Goal: Find specific page/section: Find specific page/section

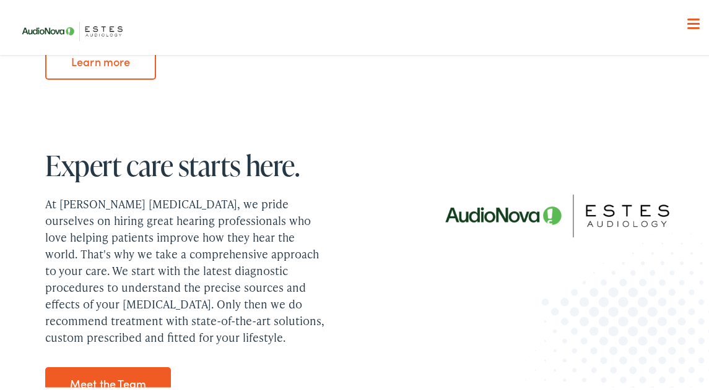
scroll to position [1361, 0]
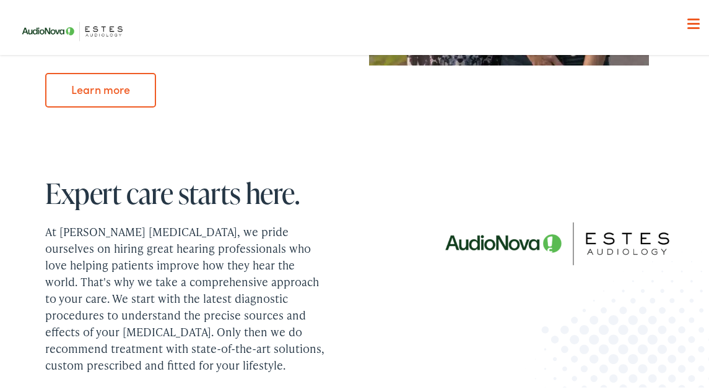
click at [685, 15] on div "Menu Close Schedule an Appointment Take Online Hearing Test Contact Us Find a H…" at bounding box center [358, 197] width 689 height 395
click at [687, 24] on div at bounding box center [693, 22] width 12 height 12
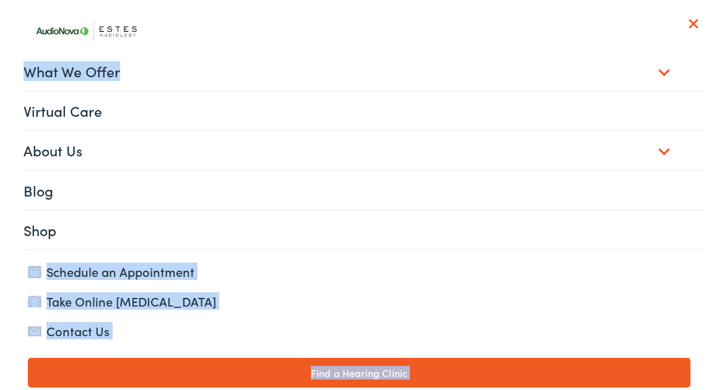
scroll to position [1423, 0]
click at [99, 330] on link "Contact Us" at bounding box center [359, 328] width 662 height 17
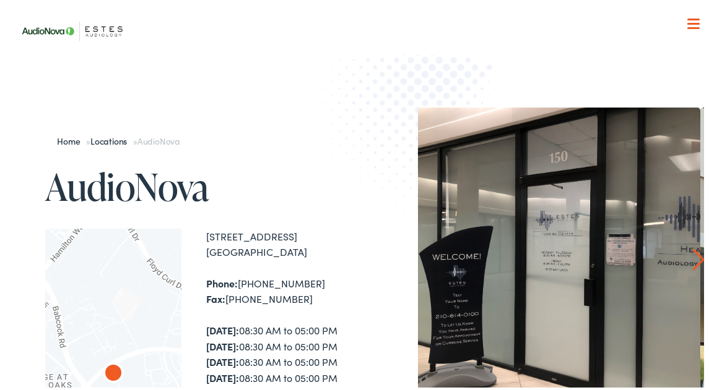
click at [687, 19] on div at bounding box center [693, 22] width 12 height 12
click at [116, 135] on link "Locations" at bounding box center [111, 138] width 43 height 12
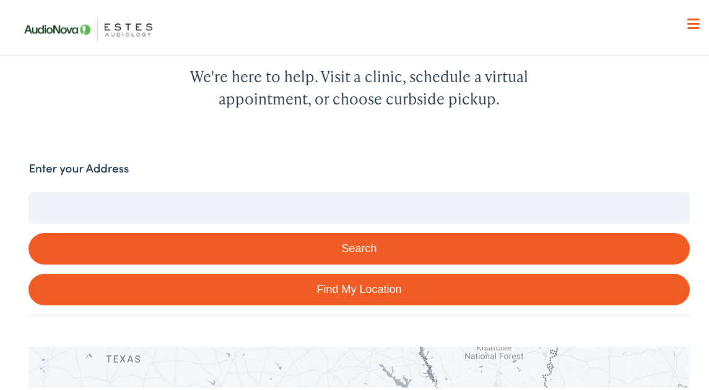
scroll to position [186, 0]
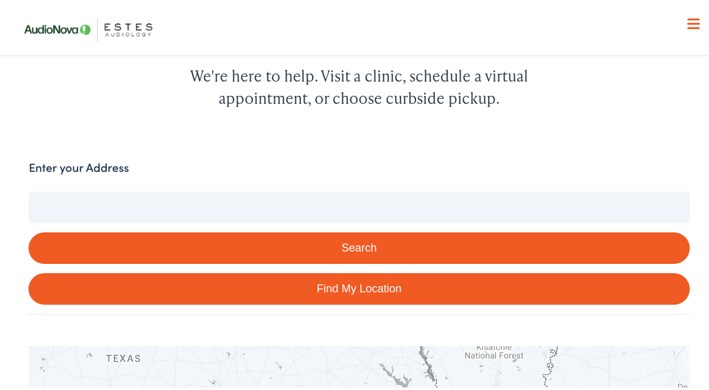
click at [300, 204] on input "Enter your Address" at bounding box center [358, 204] width 660 height 31
click at [358, 249] on button "Search" at bounding box center [358, 246] width 660 height 32
click at [325, 246] on button "Search" at bounding box center [358, 246] width 660 height 32
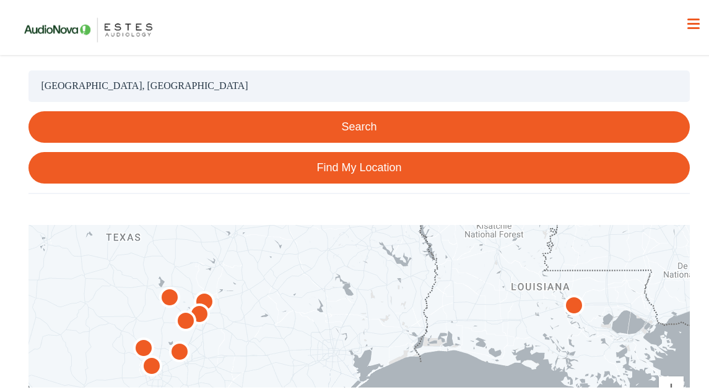
scroll to position [309, 0]
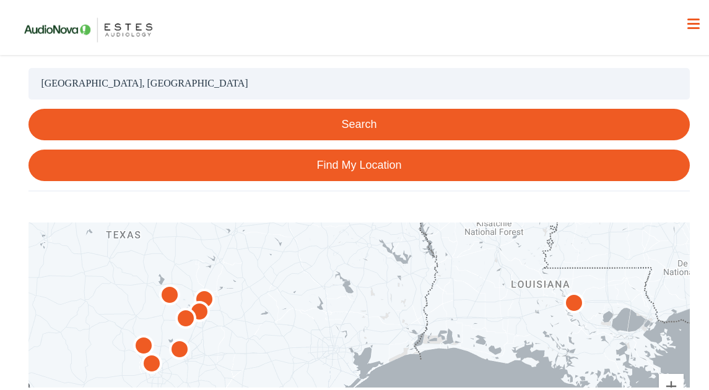
click at [348, 164] on link "Find My Location" at bounding box center [358, 163] width 660 height 32
type input "Minneapolis, Minnesota"
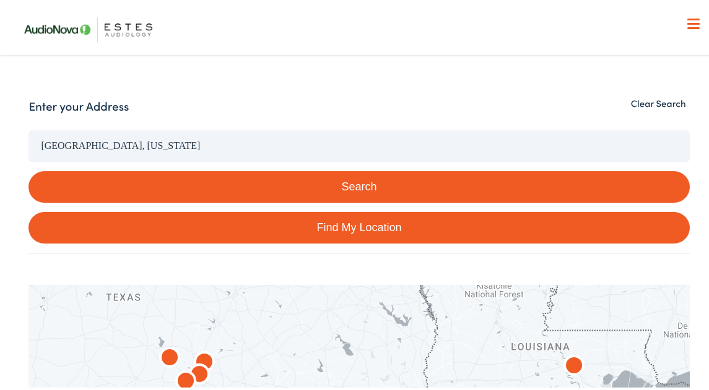
scroll to position [248, 0]
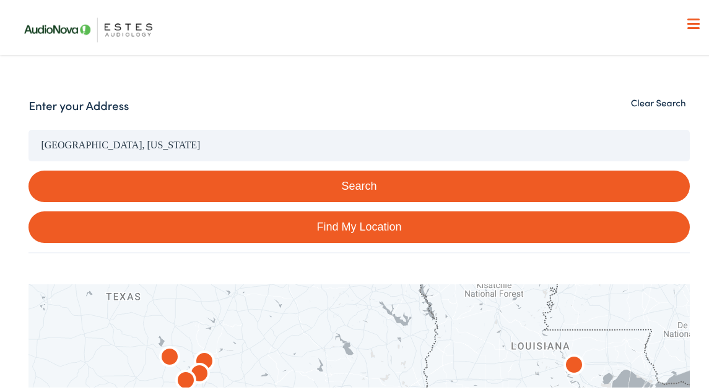
click at [342, 228] on link "Find My Location" at bounding box center [358, 225] width 660 height 32
click at [173, 145] on input "Minneapolis, Minnesota" at bounding box center [358, 142] width 660 height 31
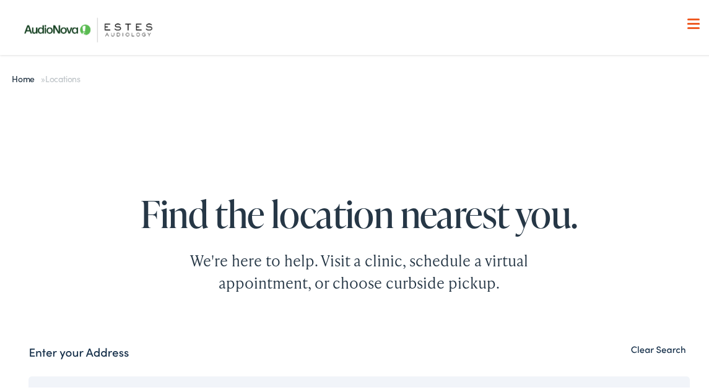
scroll to position [0, 0]
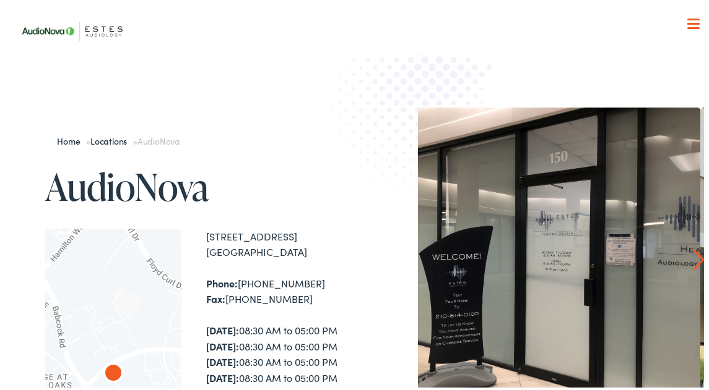
click at [433, 2] on nav "What We Offer Comprehensive & Holistic Care Hearing Testing & Evaluation Hearin…" at bounding box center [358, 127] width 689 height 254
